Goal: Find specific page/section: Find specific page/section

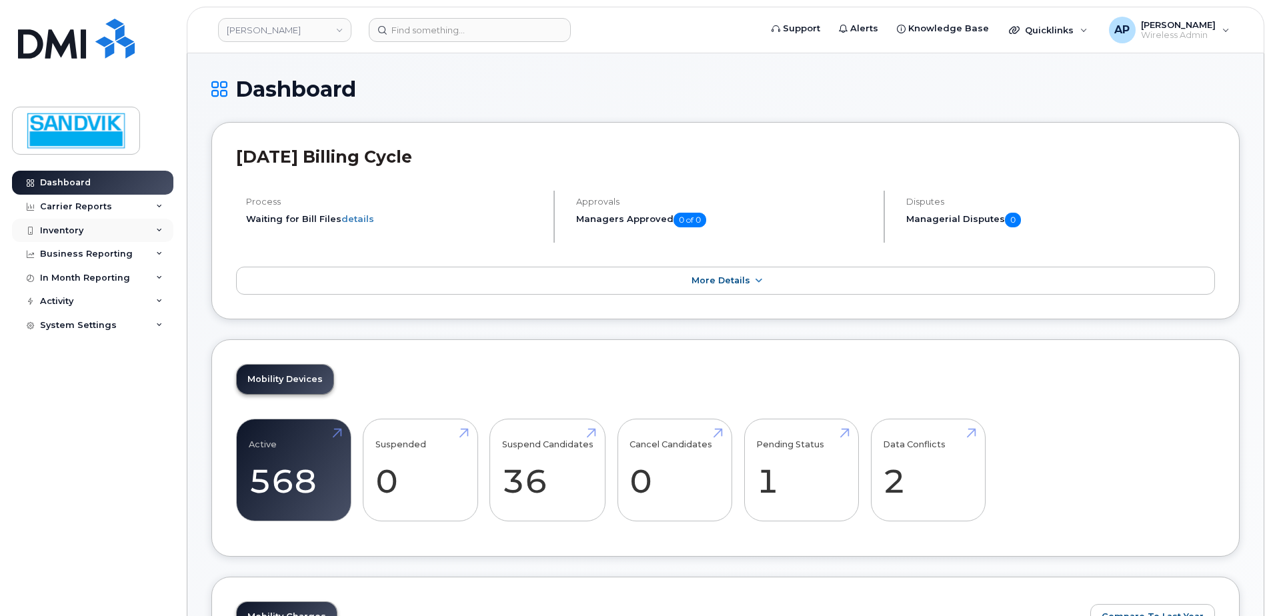
click at [47, 233] on div "Inventory" at bounding box center [61, 230] width 43 height 11
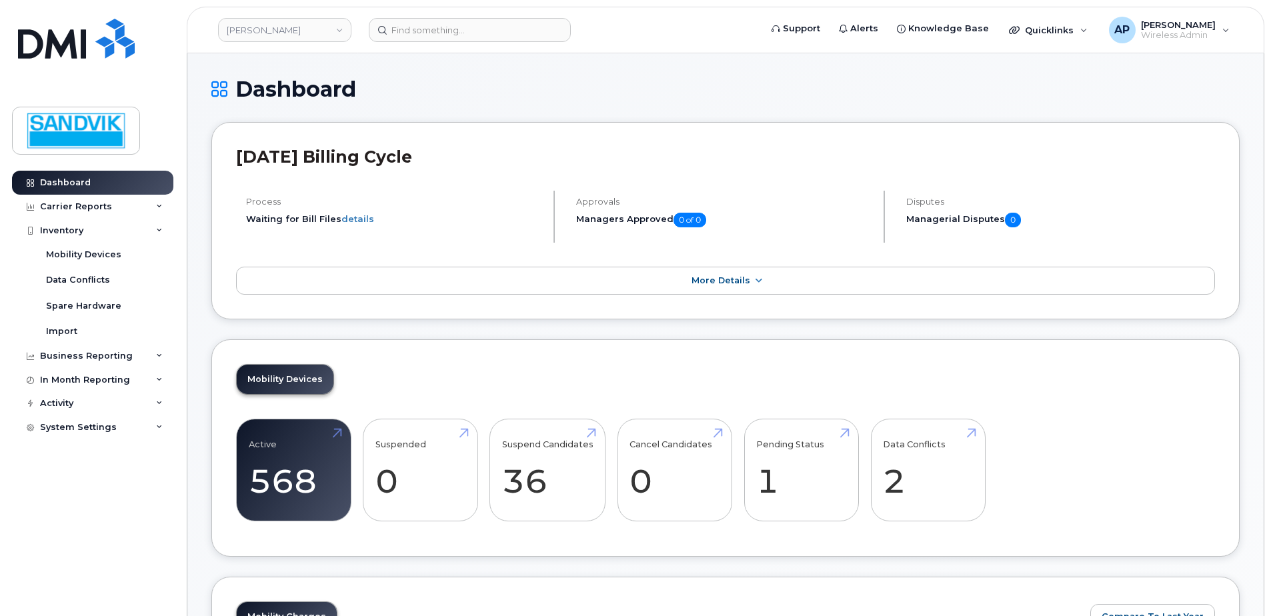
scroll to position [133, 0]
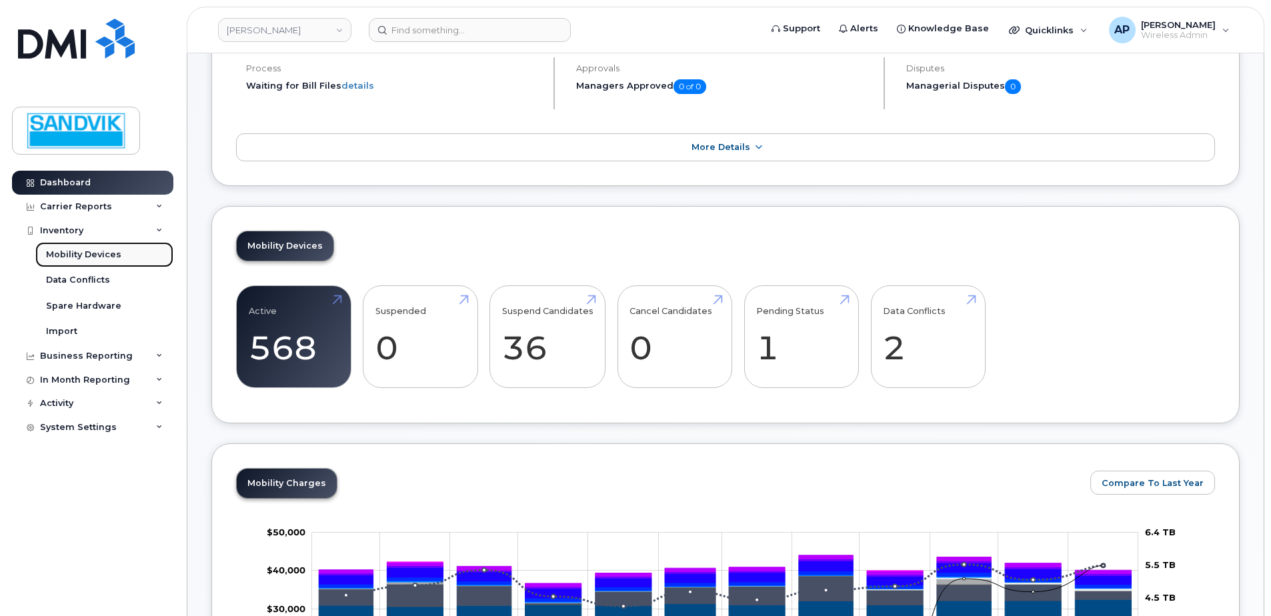
click at [68, 249] on div "Mobility Devices" at bounding box center [83, 255] width 75 height 12
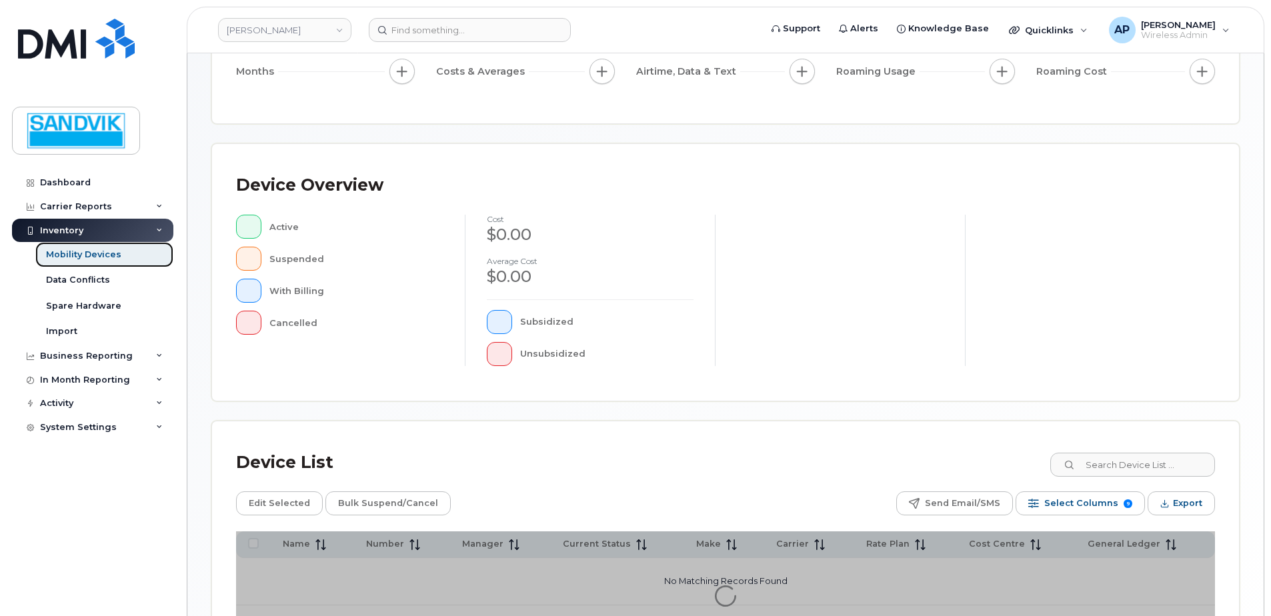
scroll to position [200, 0]
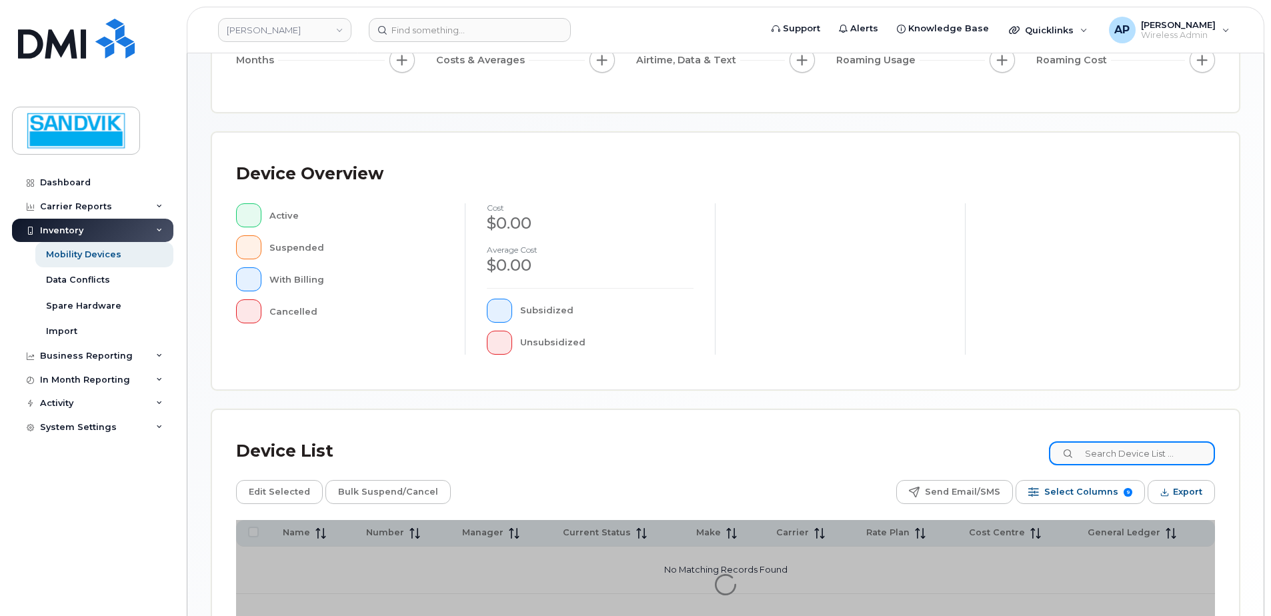
click at [1107, 455] on input at bounding box center [1132, 453] width 166 height 24
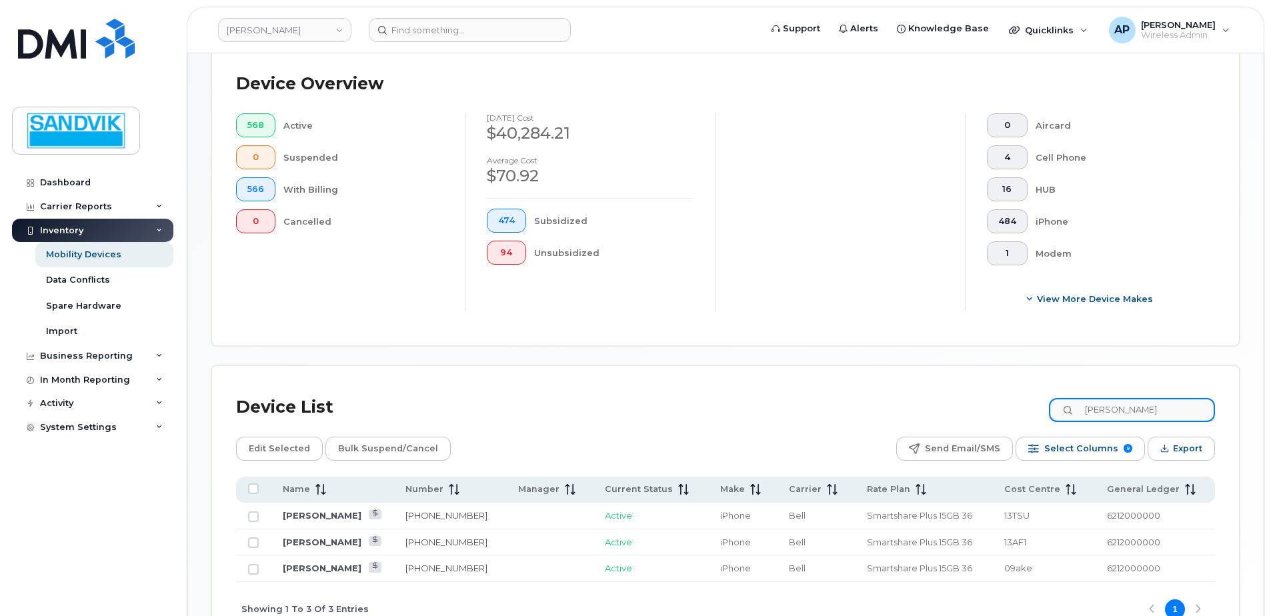
scroll to position [400, 0]
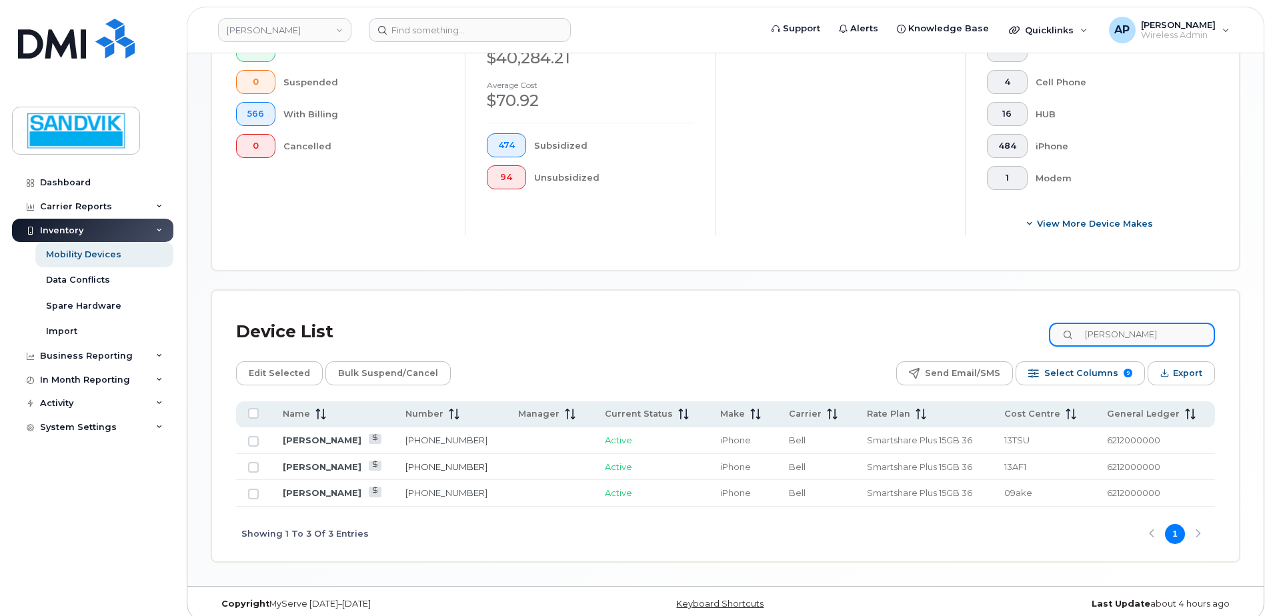
type input "nick"
click at [437, 463] on link "807-335-0096" at bounding box center [446, 466] width 82 height 11
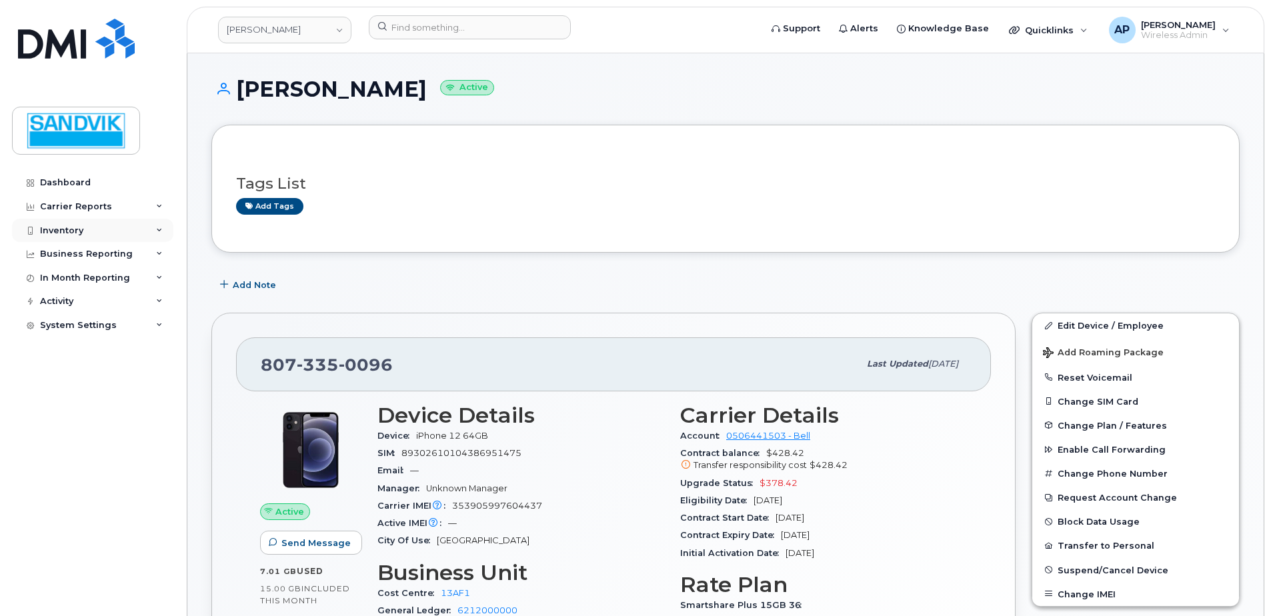
click at [72, 225] on div "Inventory" at bounding box center [61, 230] width 43 height 11
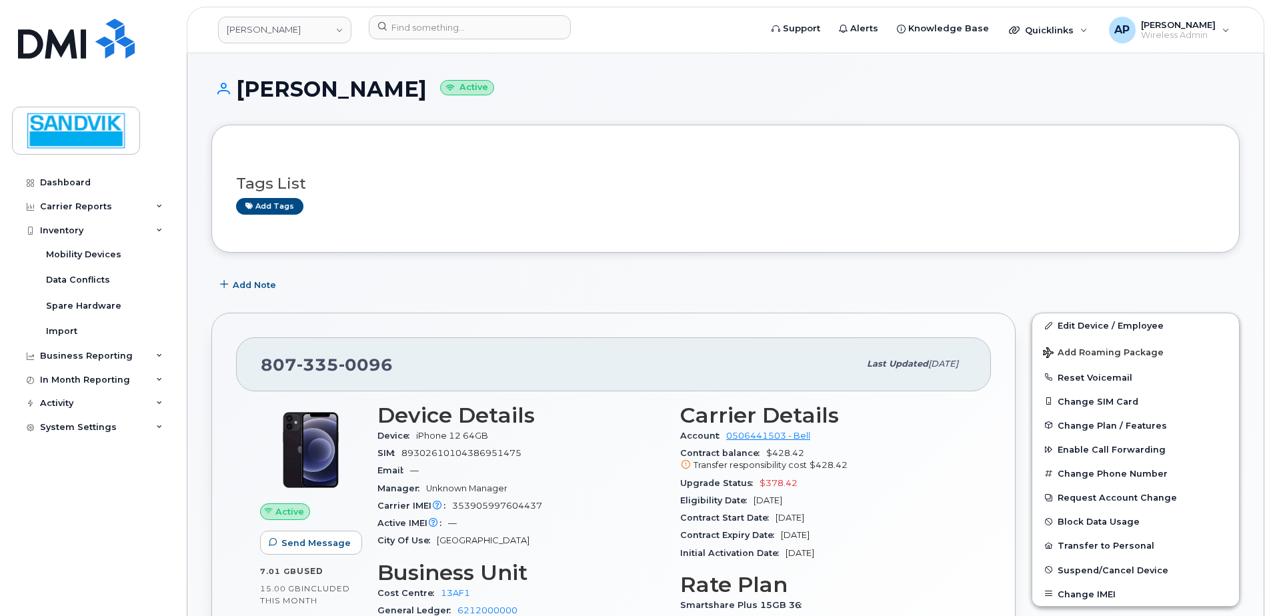
click at [81, 250] on div "Mobility Devices" at bounding box center [83, 255] width 75 height 12
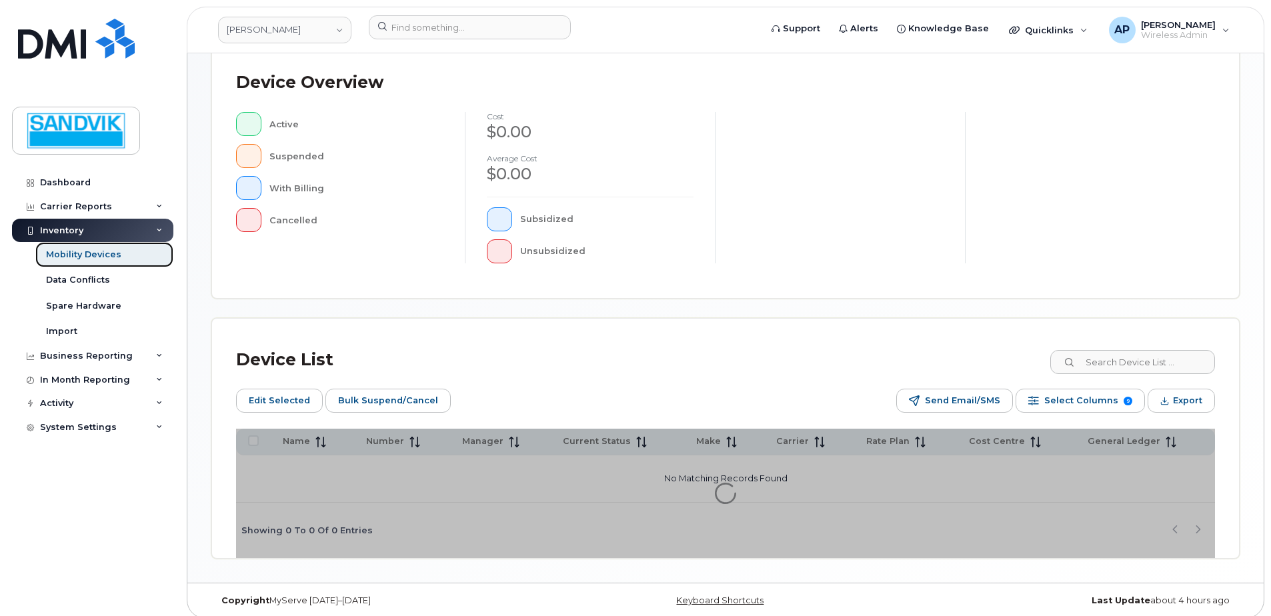
scroll to position [325, 0]
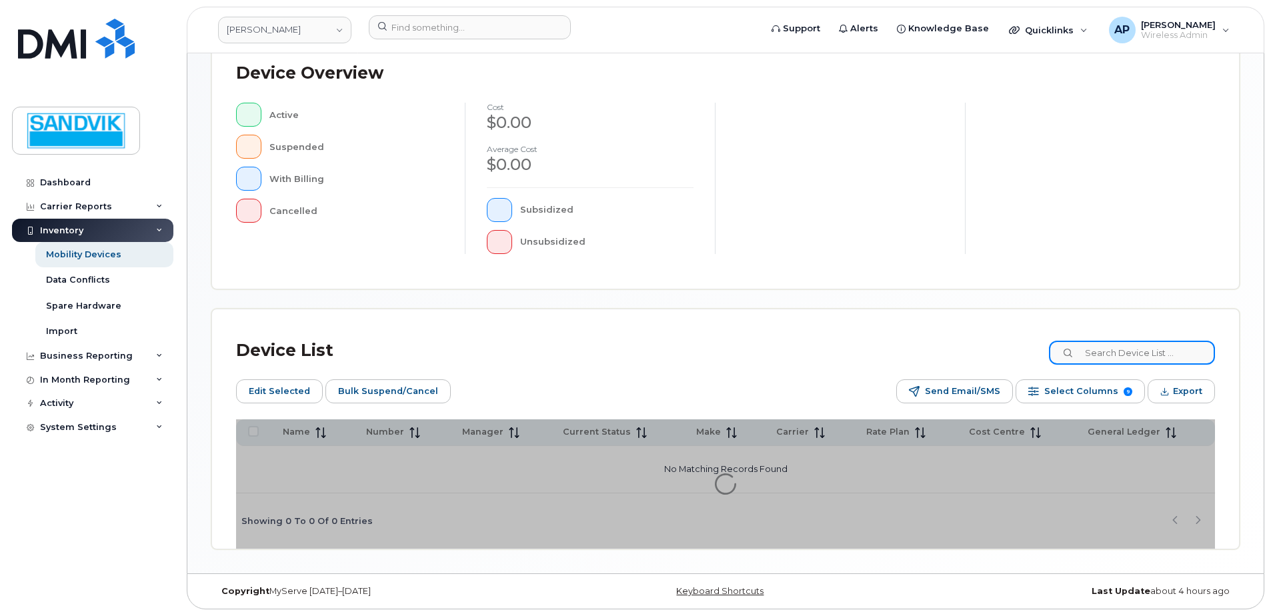
click at [1105, 353] on input at bounding box center [1132, 353] width 166 height 24
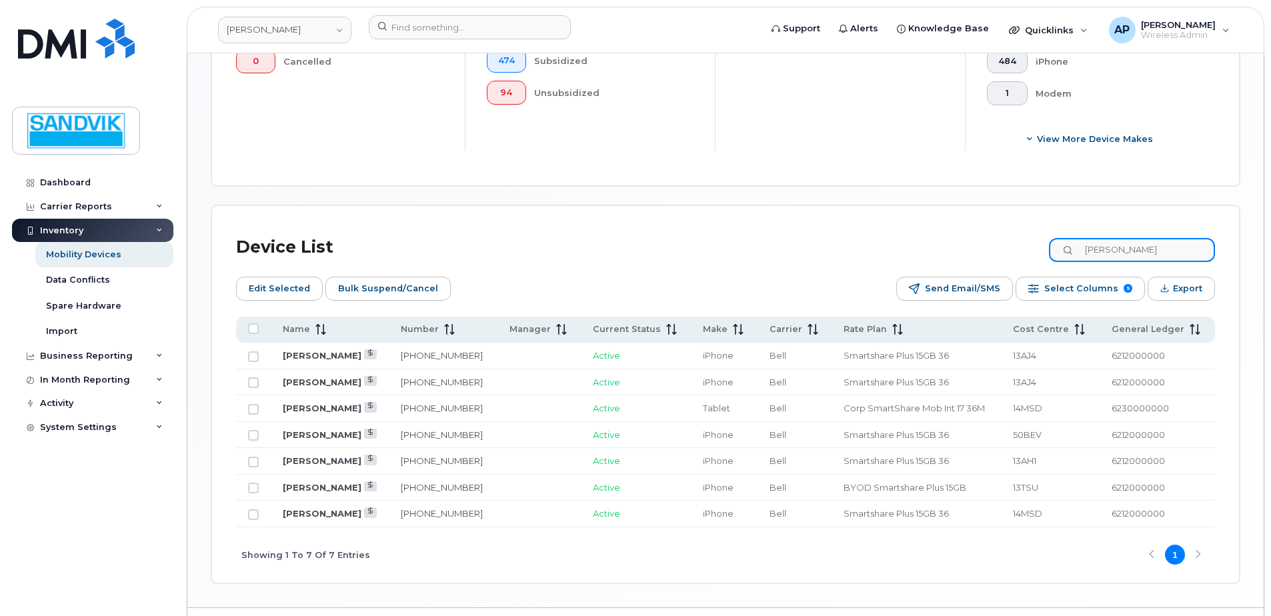
scroll to position [525, 0]
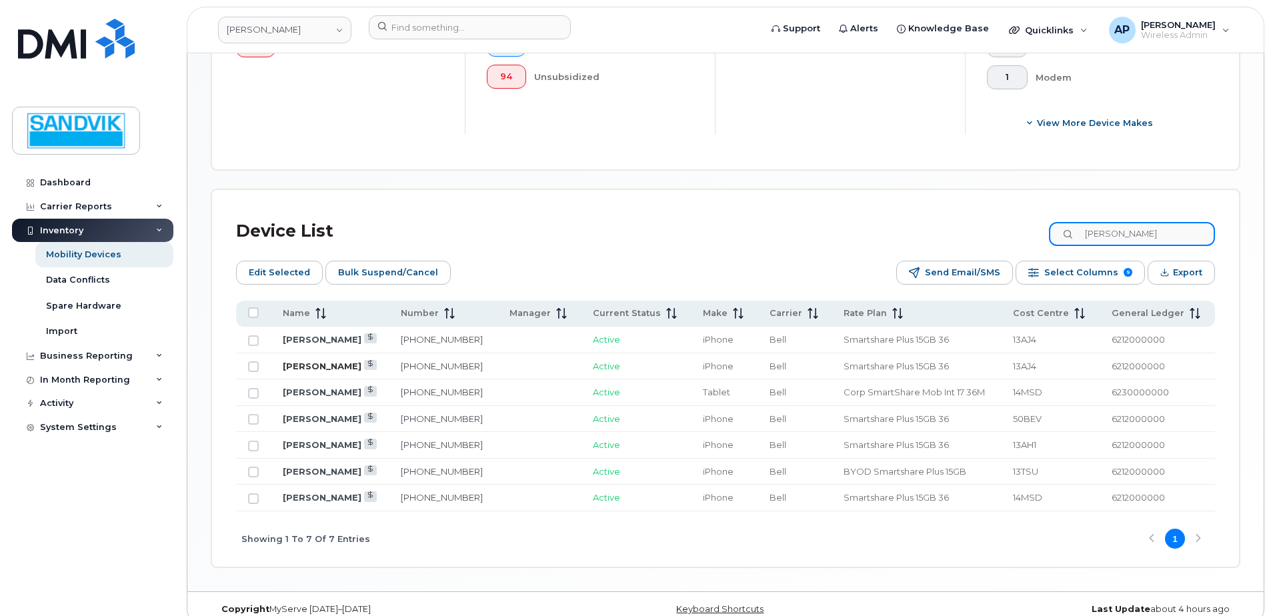
type input "[PERSON_NAME]"
click at [331, 361] on link "[PERSON_NAME]" at bounding box center [322, 366] width 79 height 11
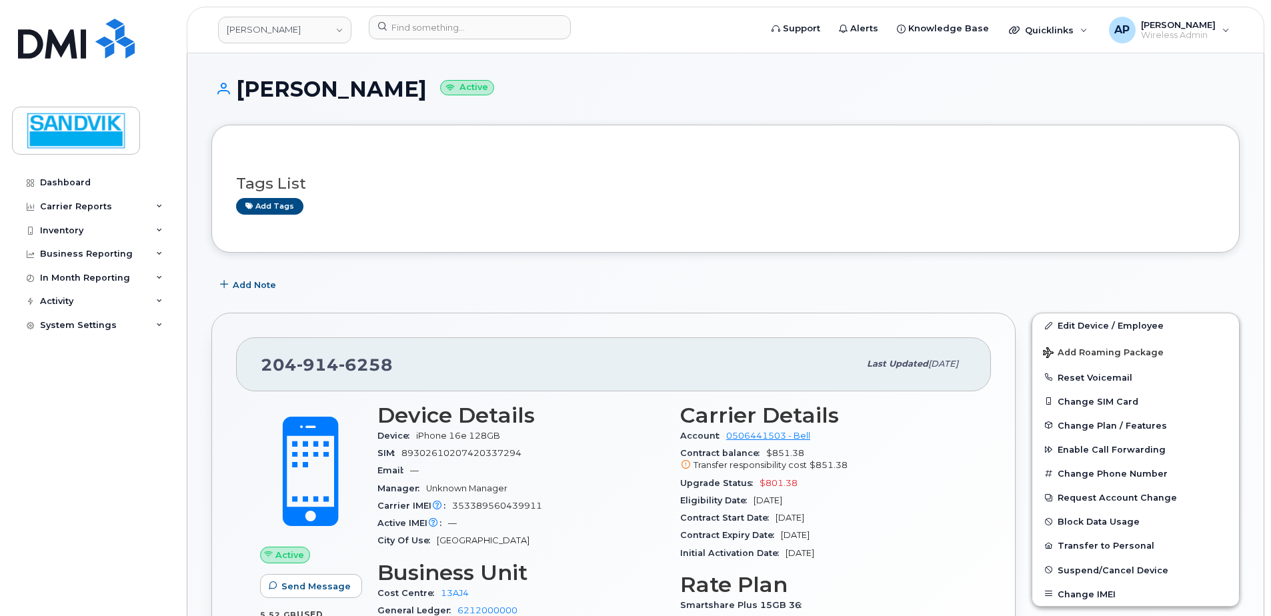
click at [464, 305] on div "204 914 6258 Last updated Aug 12, 2025 Active Send Message 5.52 GB  used 15.00 …" at bounding box center [613, 536] width 820 height 463
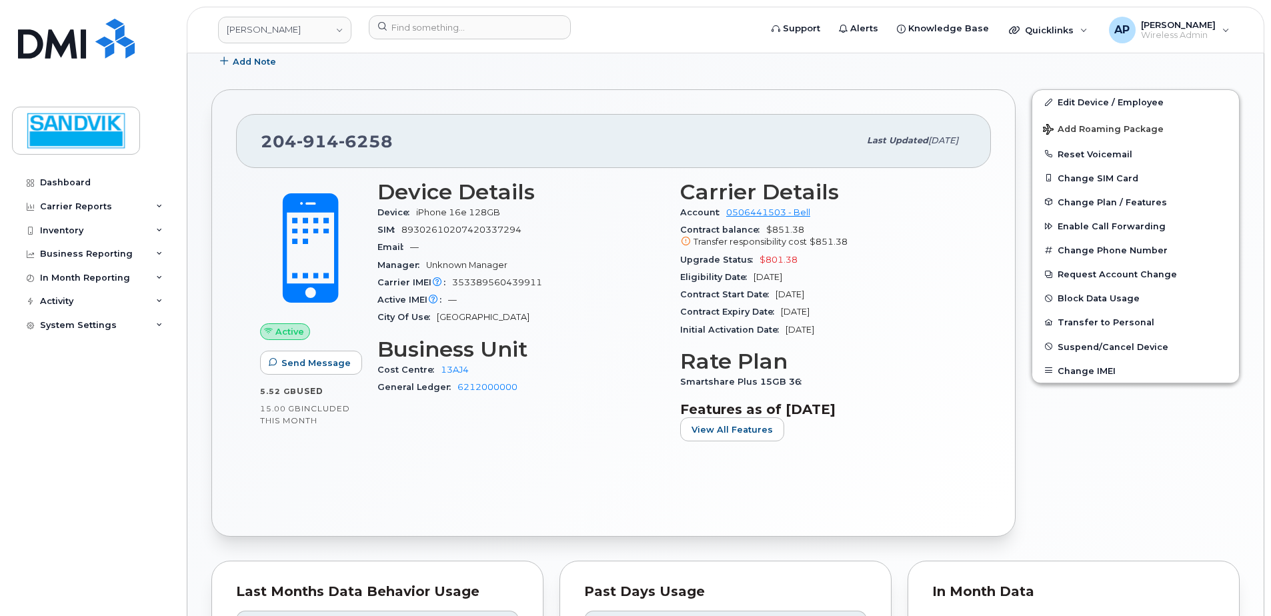
scroll to position [200, 0]
